Goal: Use online tool/utility: Utilize a website feature to perform a specific function

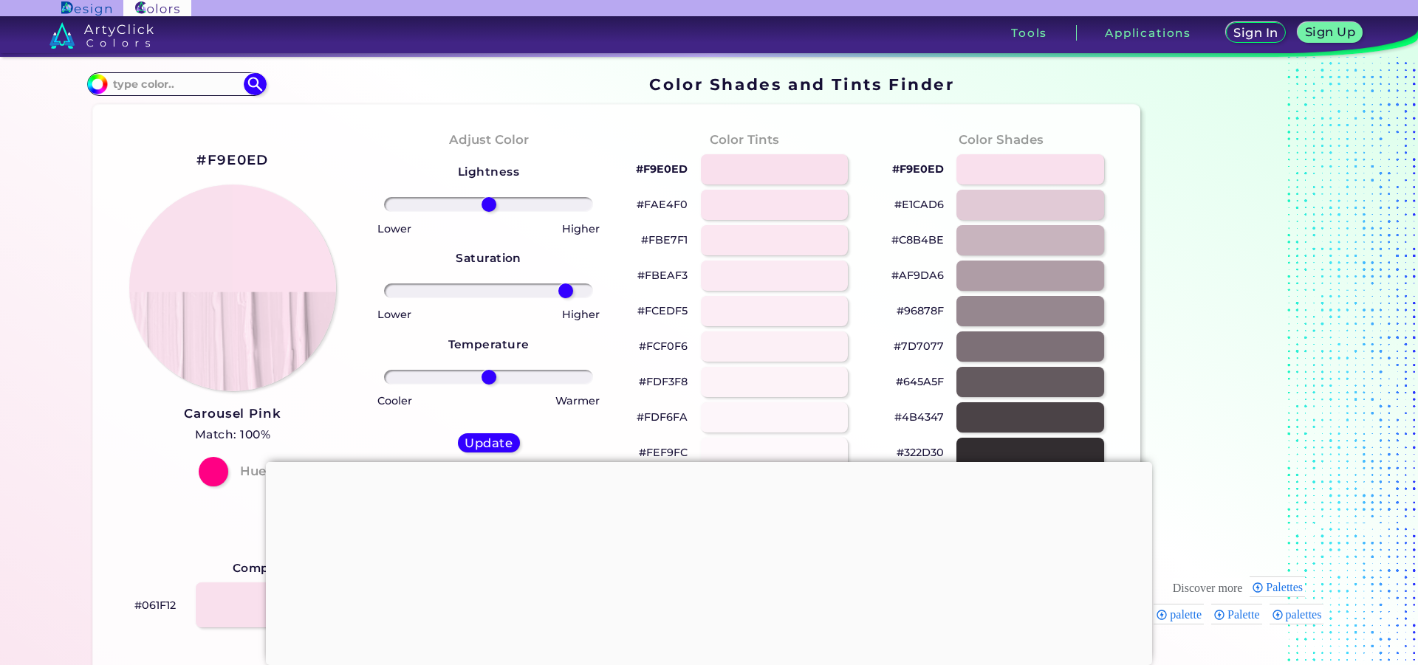
type input "79"
click at [561, 298] on input "range" at bounding box center [488, 291] width 209 height 15
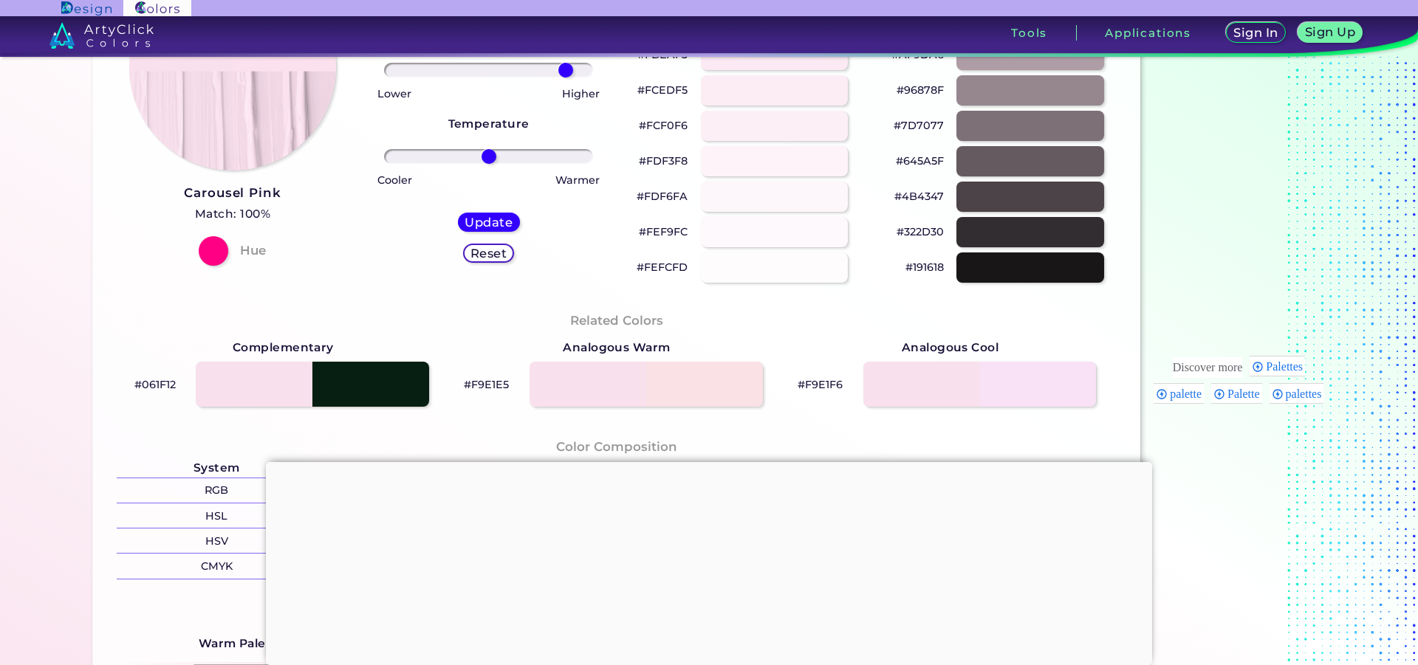
scroll to position [222, 0]
click at [381, 390] on div at bounding box center [313, 384] width 236 height 46
type input "#061f12"
type input "0"
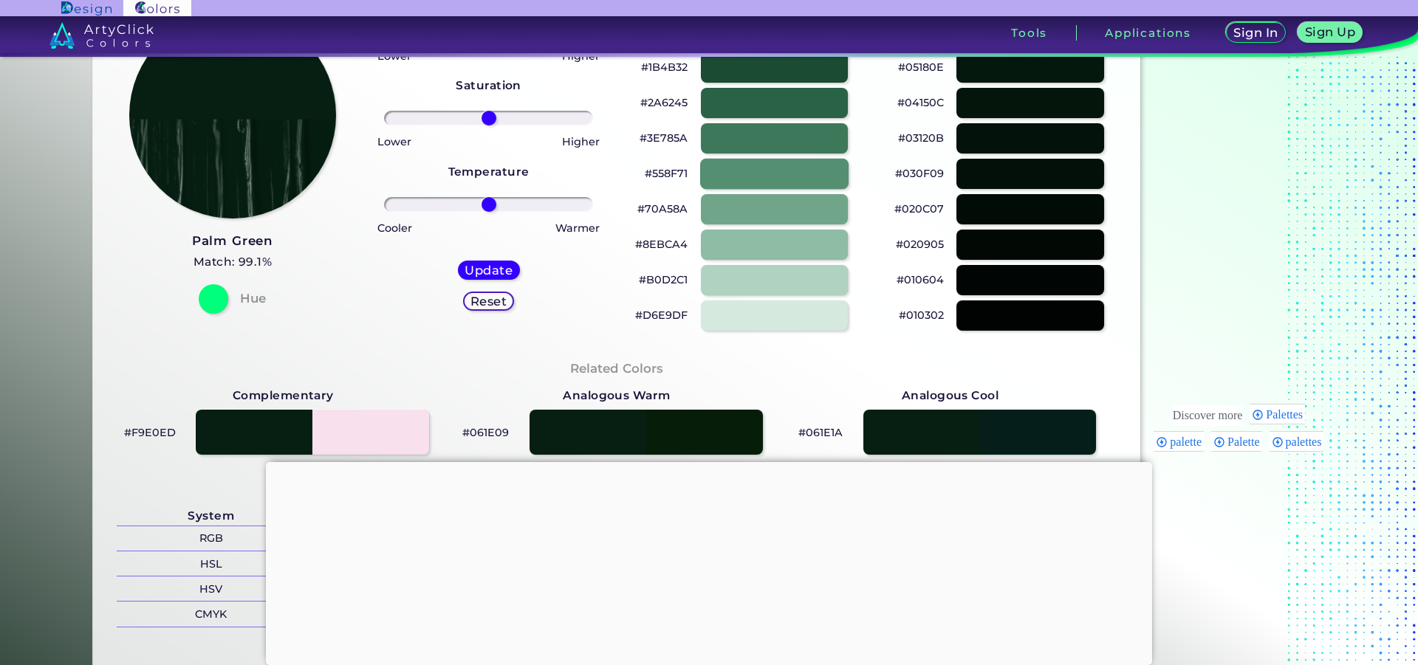
scroll to position [148, 0]
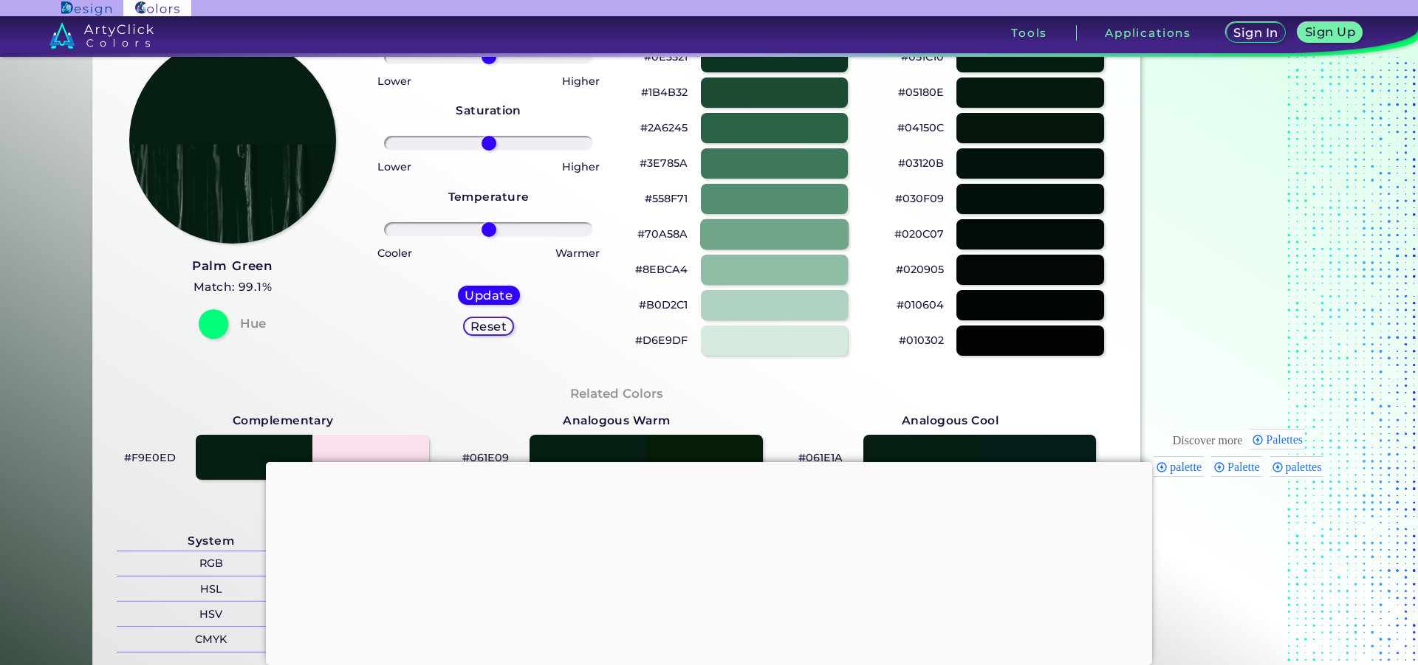
click at [770, 237] on div at bounding box center [774, 234] width 148 height 30
type input "#70a58a"
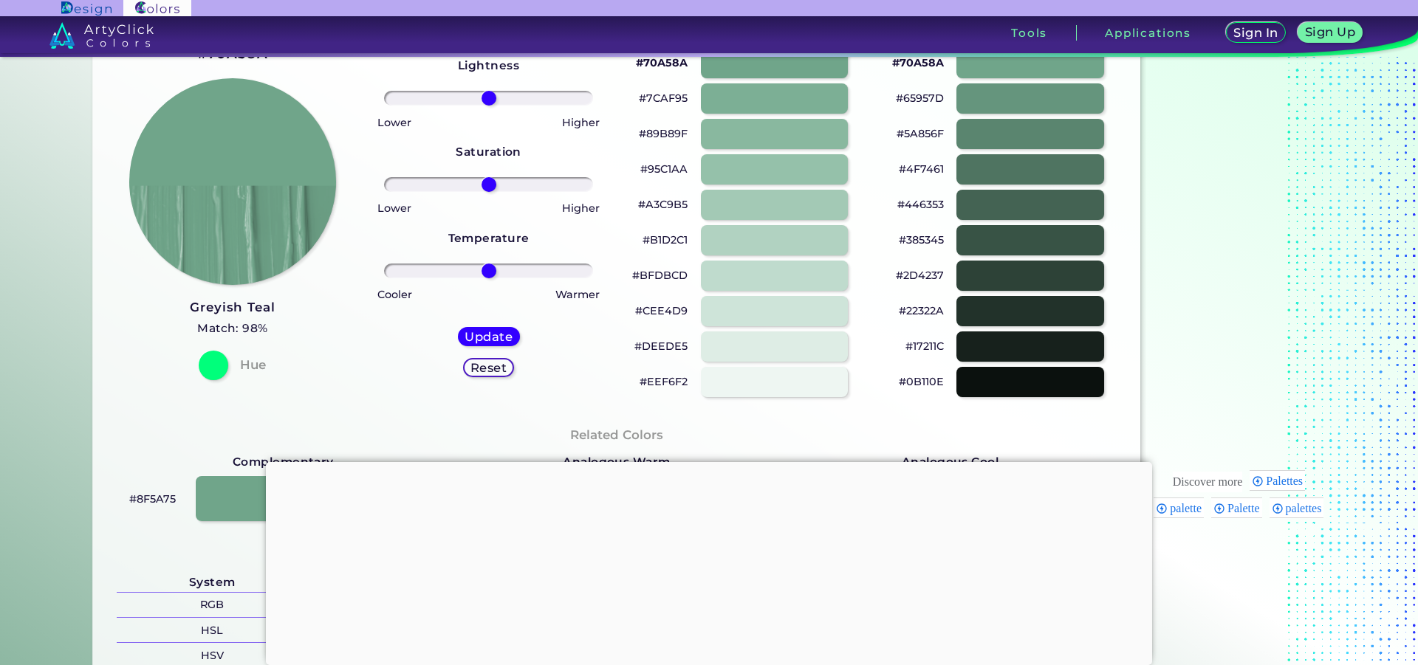
scroll to position [74, 0]
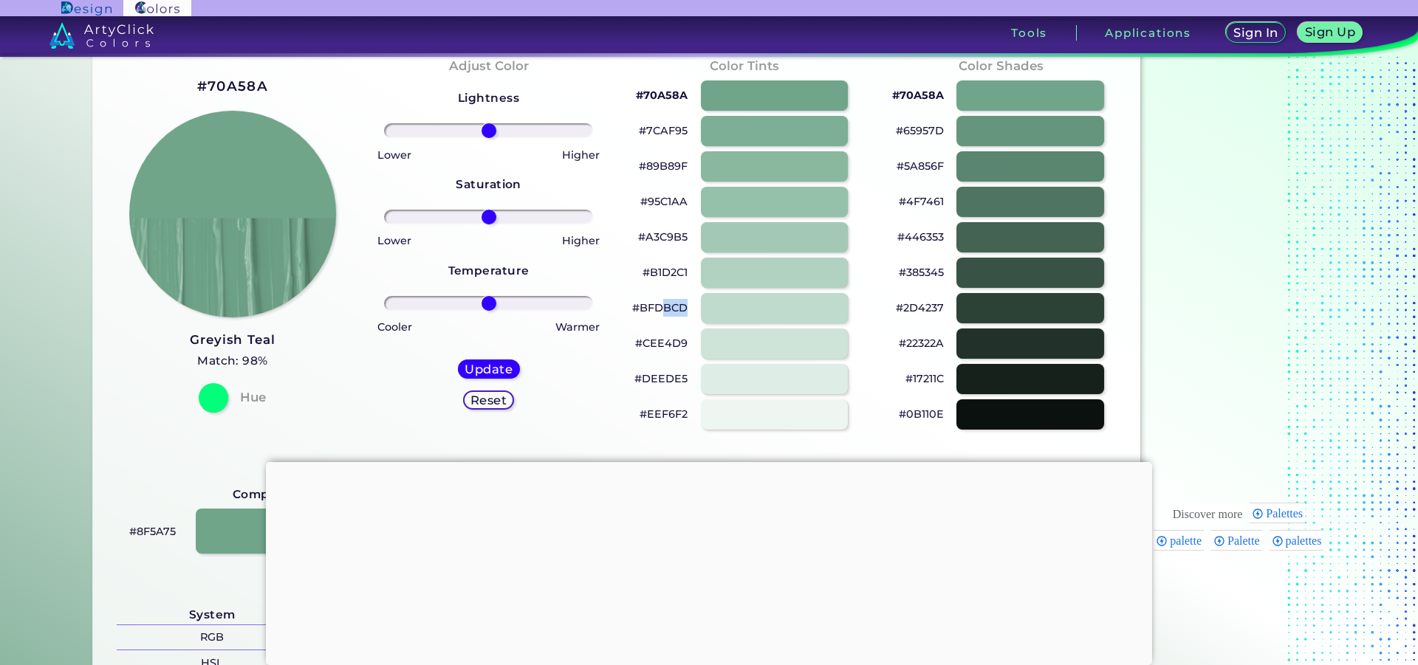
drag, startPoint x: 681, startPoint y: 305, endPoint x: 657, endPoint y: 311, distance: 24.4
click at [657, 315] on p "#BFDBCD" at bounding box center [659, 308] width 55 height 18
copy p "BCD"
drag, startPoint x: 675, startPoint y: 307, endPoint x: 662, endPoint y: 306, distance: 13.3
click at [643, 309] on p "#BFDBCD" at bounding box center [659, 308] width 55 height 18
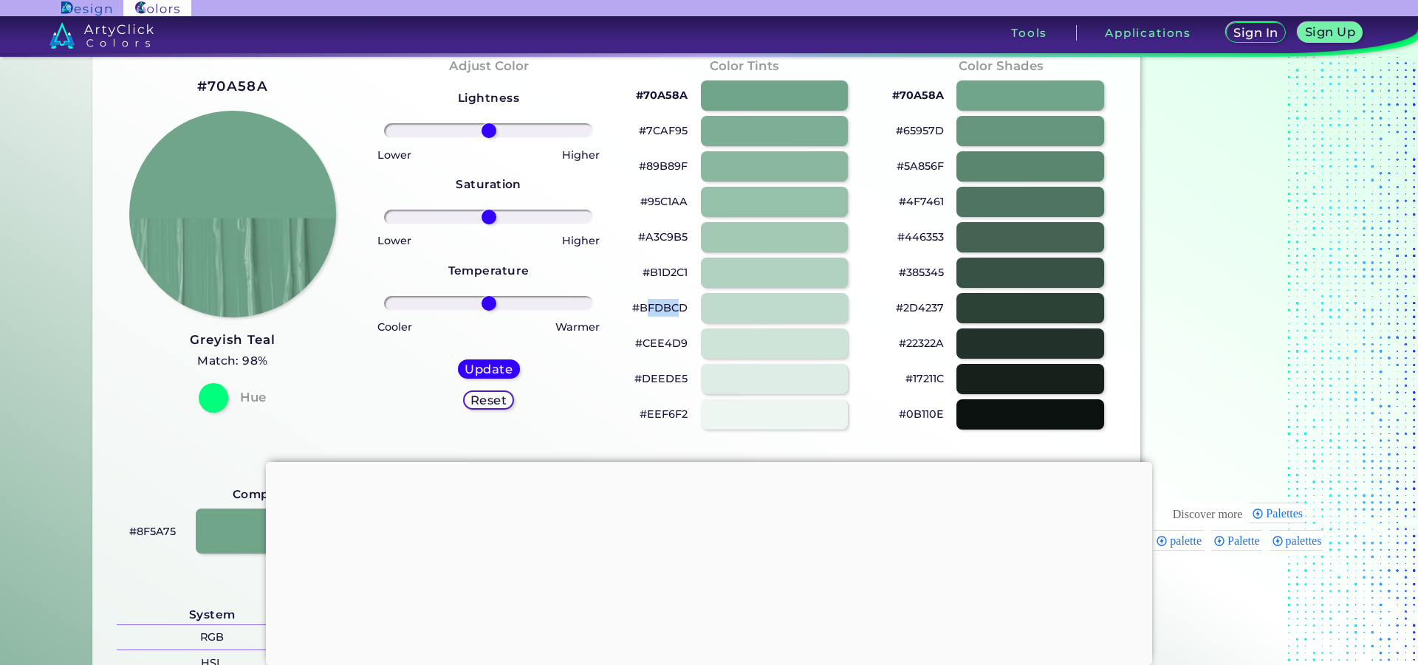
copy p "FDBC"
click at [685, 302] on div "#BFDBCD copied" at bounding box center [745, 308] width 233 height 35
drag, startPoint x: 683, startPoint y: 307, endPoint x: 623, endPoint y: 316, distance: 60.6
click at [623, 316] on div "Color Tints #70A58A #7CAF95 #89B89F #95C1AA #A3C9B5 #B1D2C1 #BFDBCD #CEE4D9 #DE…" at bounding box center [745, 244] width 256 height 402
copy p "#BFDBCD"
